Goal: Information Seeking & Learning: Learn about a topic

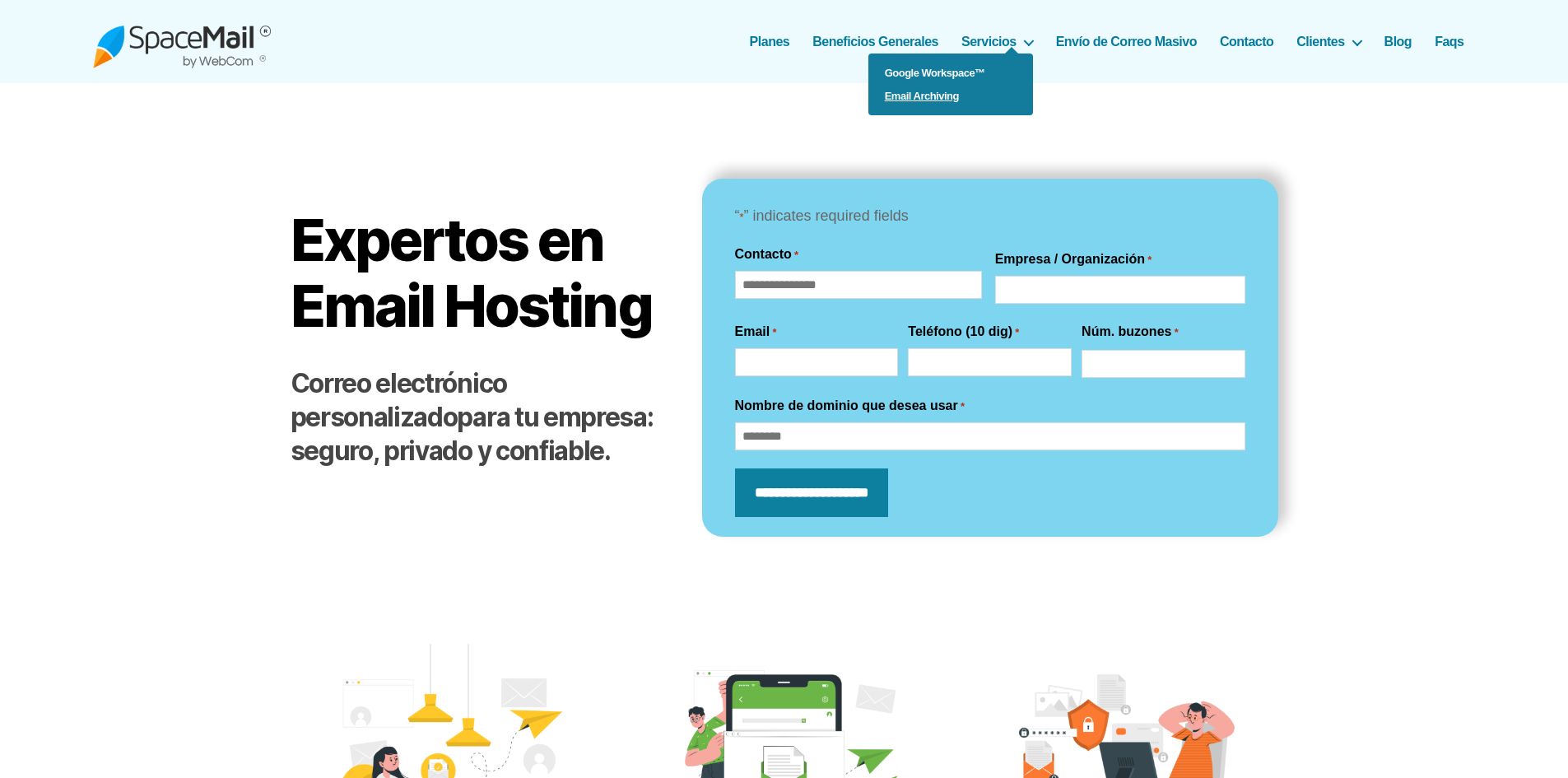
click at [949, 96] on link "Email Archiving" at bounding box center [950, 96] width 165 height 23
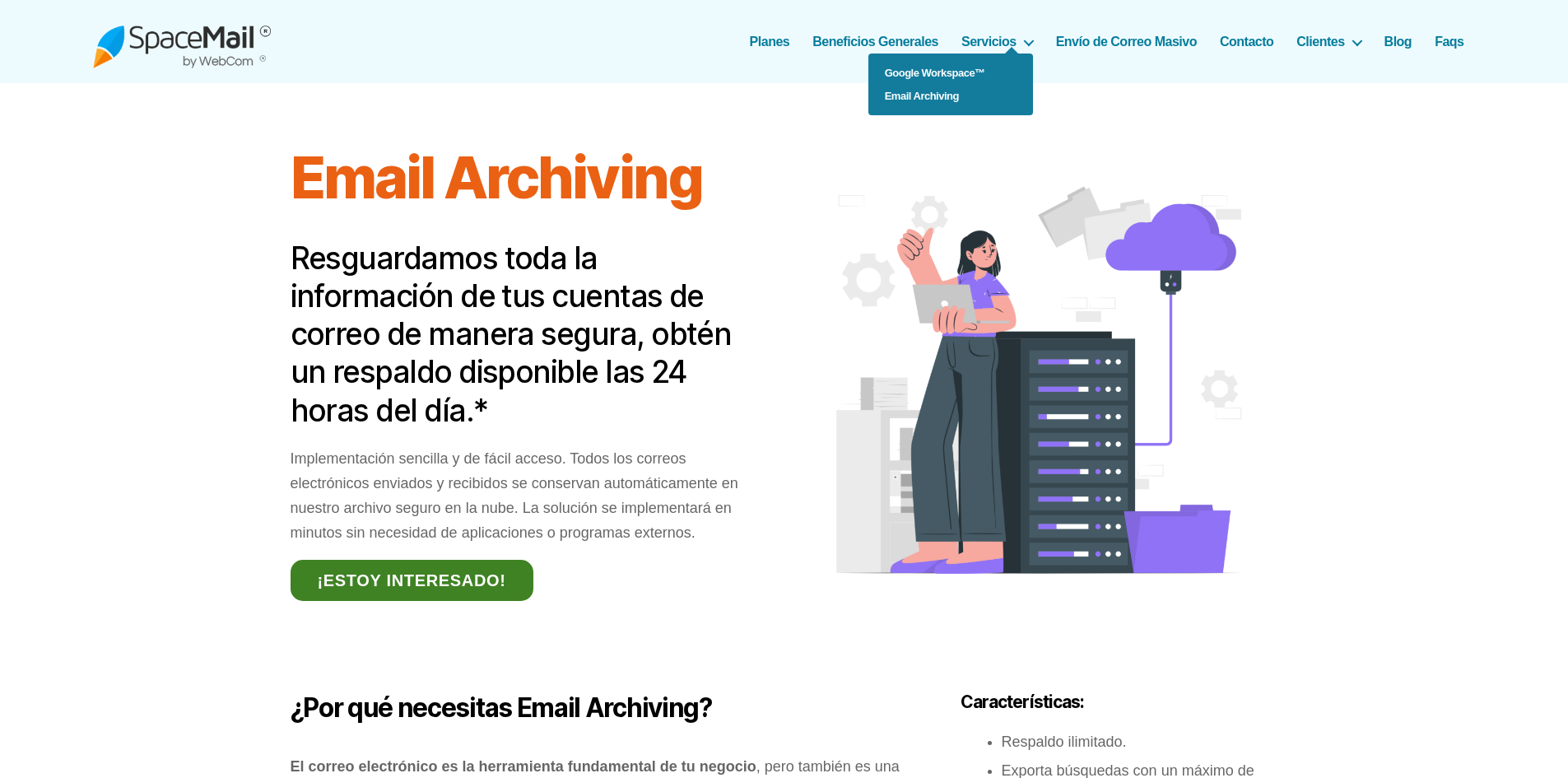
click at [940, 91] on link "Email Archiving" at bounding box center [950, 96] width 165 height 23
drag, startPoint x: 1367, startPoint y: 434, endPoint x: 1307, endPoint y: 385, distance: 77.5
click at [1367, 434] on div "Email Archiving Resguardamos toda la información de tus cuentas de correo de ma…" at bounding box center [784, 749] width 1568 height 1266
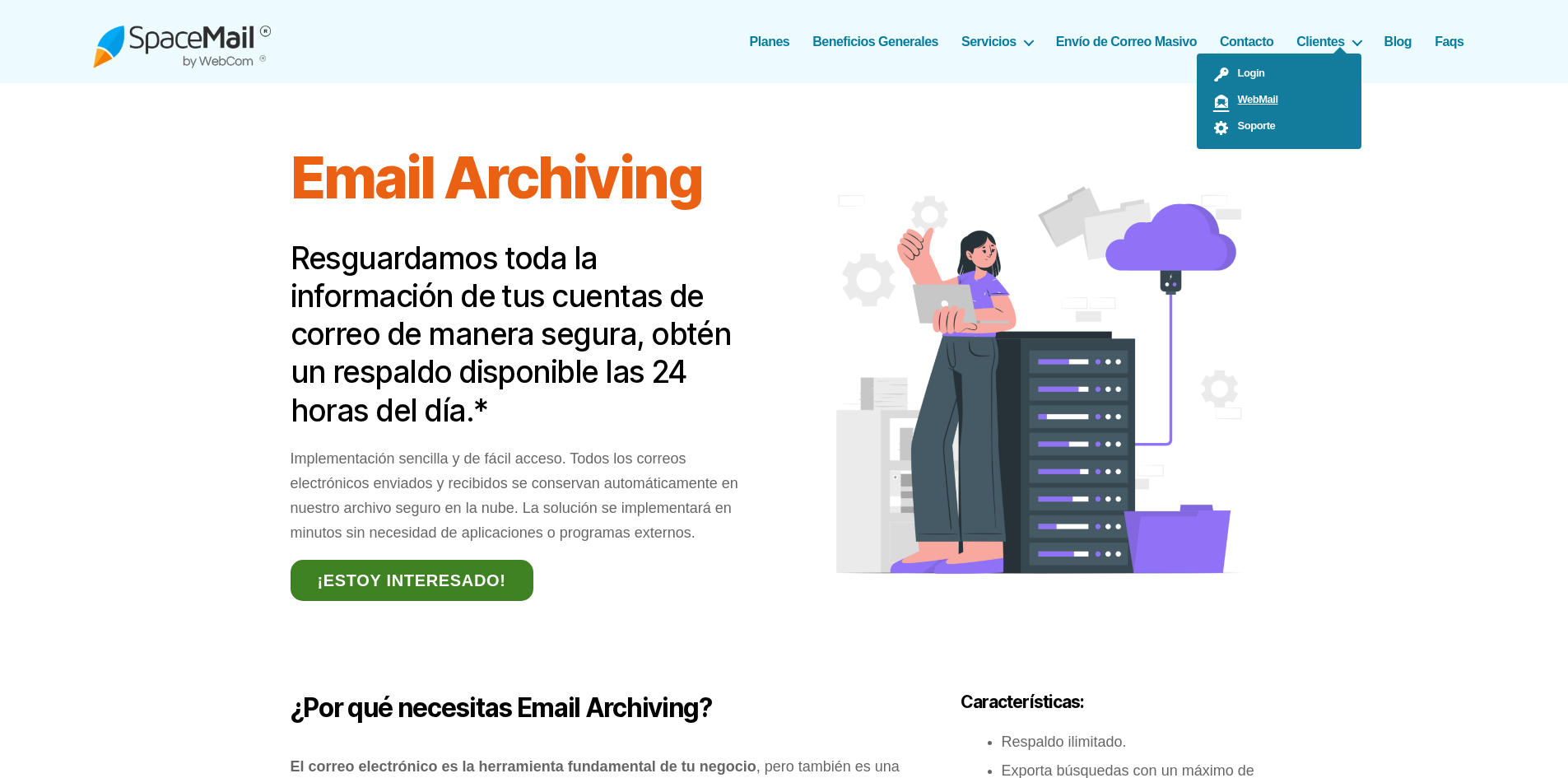
click at [1241, 100] on span "WebMail" at bounding box center [1254, 99] width 49 height 12
